Goal: Information Seeking & Learning: Find specific fact

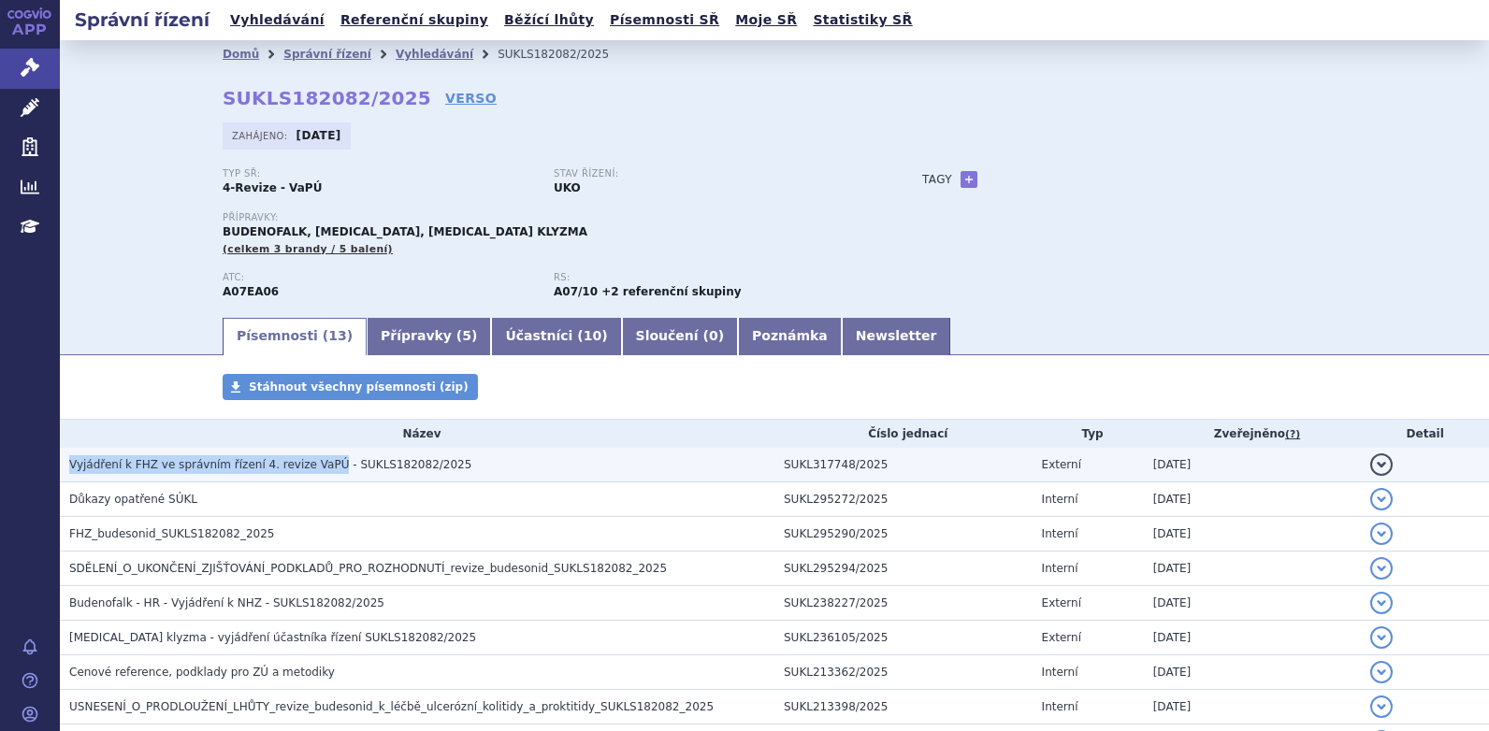
drag, startPoint x: 69, startPoint y: 465, endPoint x: 312, endPoint y: 467, distance: 243.1
click at [312, 467] on span "Vyjádření k FHZ ve správním řízení 4. revize VaPÚ - SUKLS182082/2025" at bounding box center [270, 464] width 402 height 13
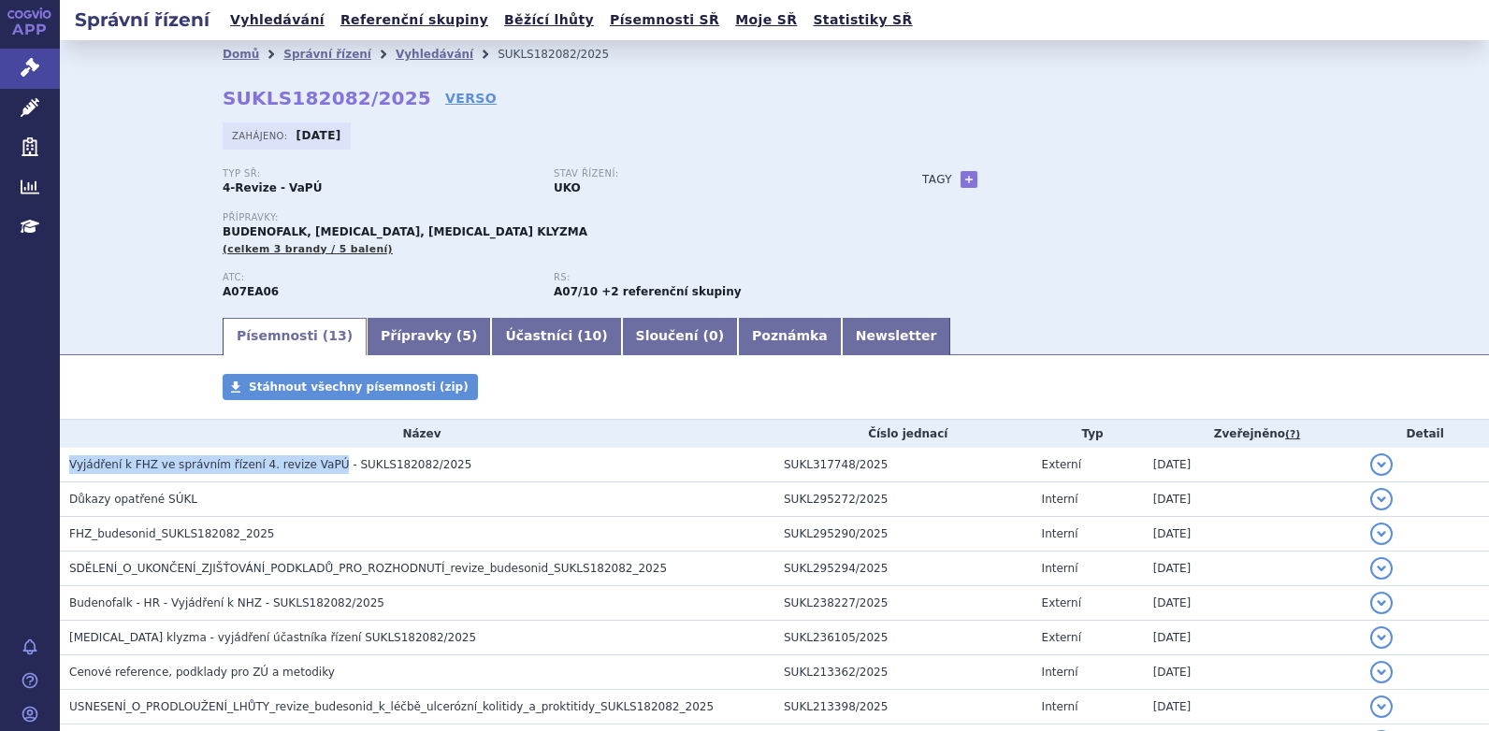
copy span "Vyjádření k FHZ ve správním řízení 4. revize VaPÚ"
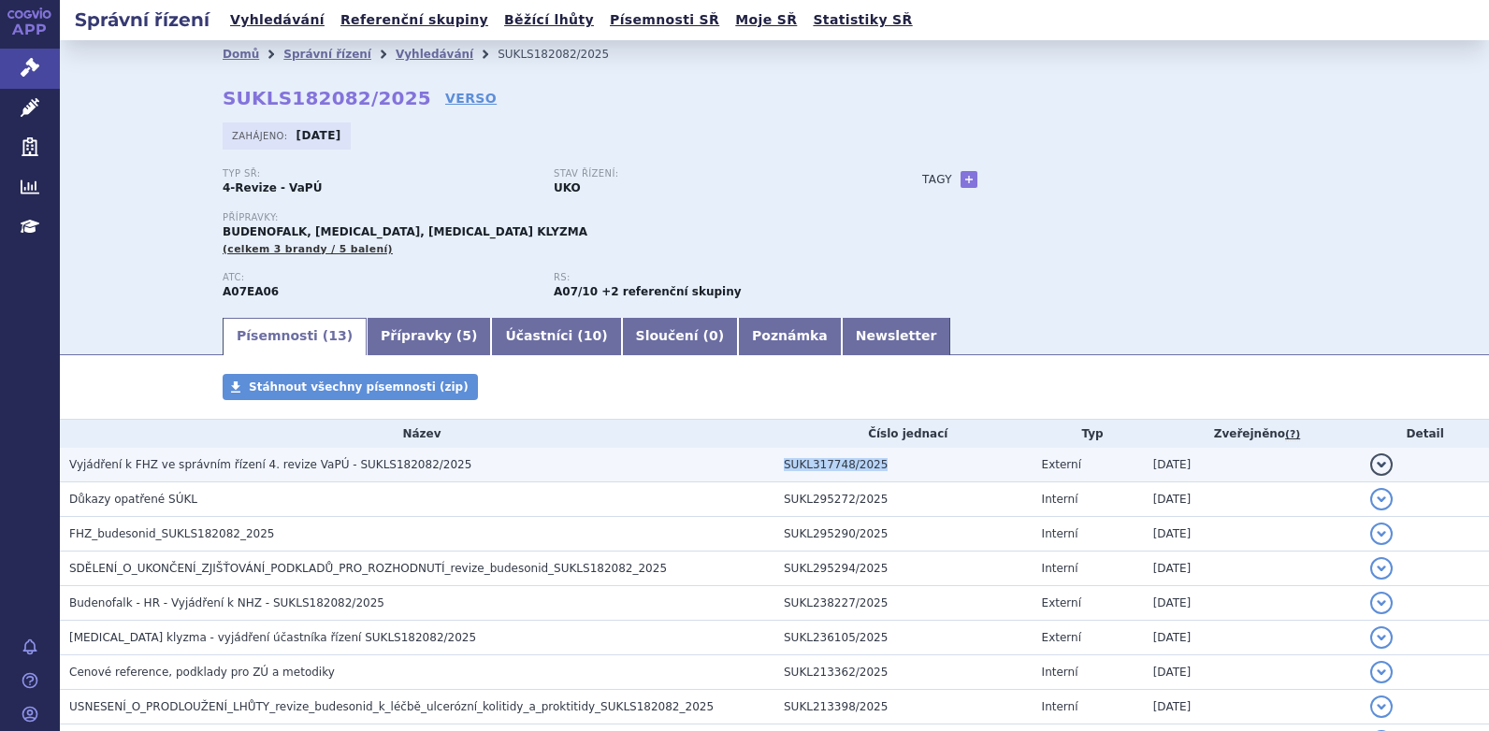
drag, startPoint x: 873, startPoint y: 462, endPoint x: 771, endPoint y: 470, distance: 102.3
click at [774, 470] on td "SUKL317748/2025" at bounding box center [903, 465] width 258 height 35
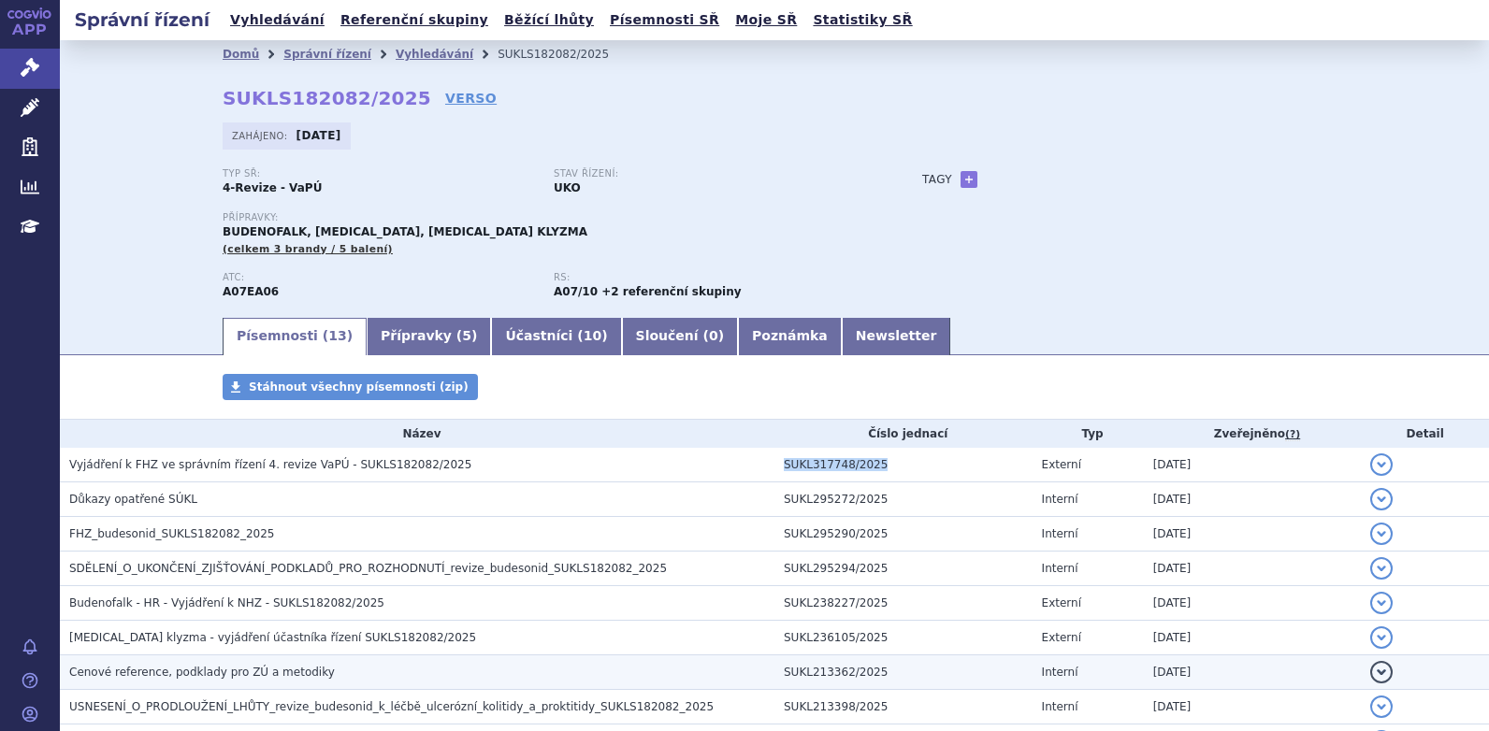
copy td "SUKL317748/2025"
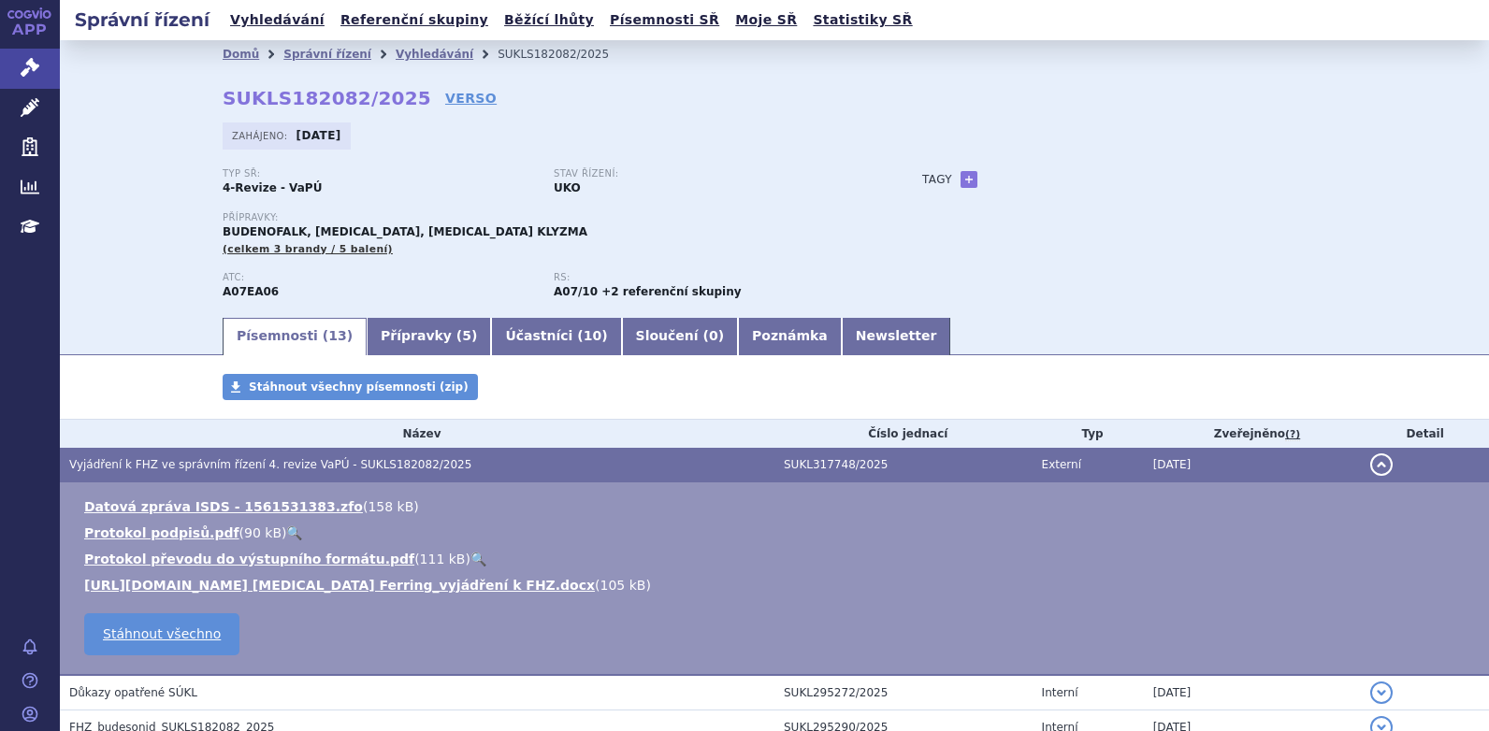
scroll to position [448, 0]
